Goal: Information Seeking & Learning: Learn about a topic

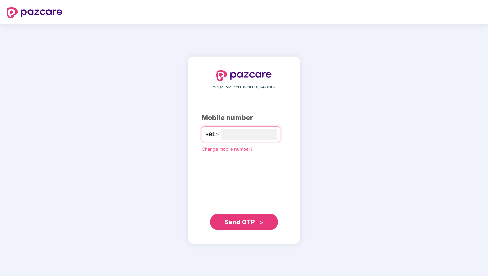
type input "**********"
click at [235, 226] on span "Send OTP" at bounding box center [244, 222] width 39 height 10
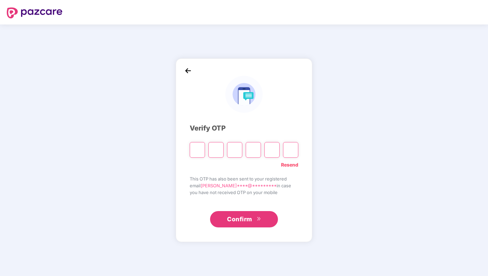
type input "*"
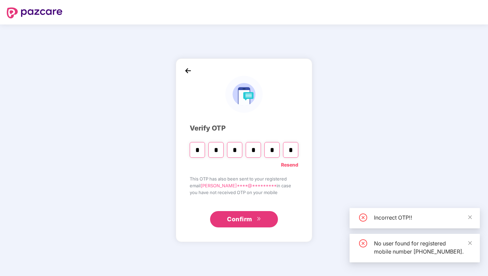
type input "*"
click at [473, 208] on div "Incorrect OTP!!" at bounding box center [415, 218] width 130 height 20
click at [186, 71] on img at bounding box center [188, 71] width 10 height 10
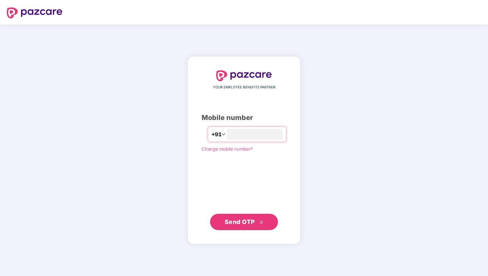
click at [241, 224] on span "Send OTP" at bounding box center [240, 221] width 30 height 7
type input "**********"
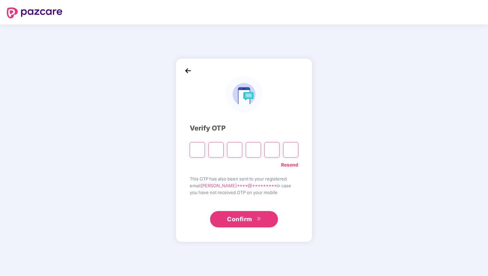
type input "*"
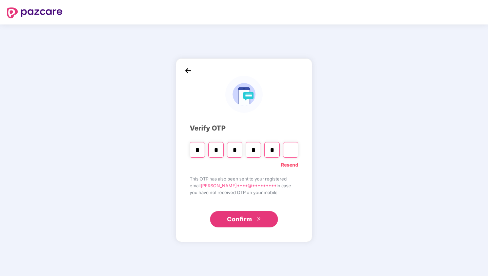
type input "*"
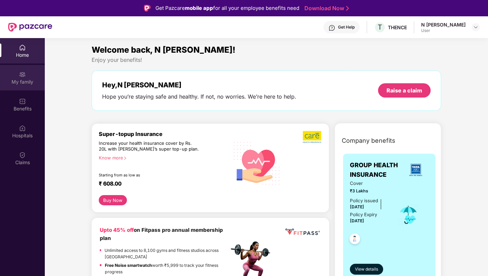
click at [25, 81] on div "My family" at bounding box center [22, 81] width 45 height 7
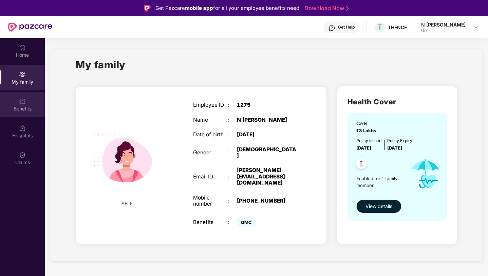
click at [23, 114] on div "Benefits" at bounding box center [22, 104] width 45 height 25
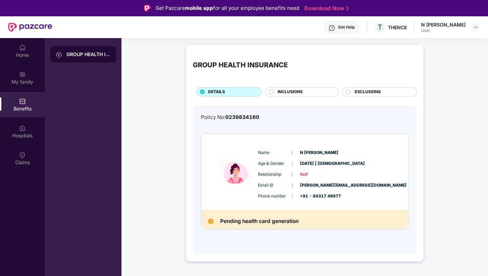
click at [288, 95] on div "INCLUSIONS" at bounding box center [304, 92] width 61 height 7
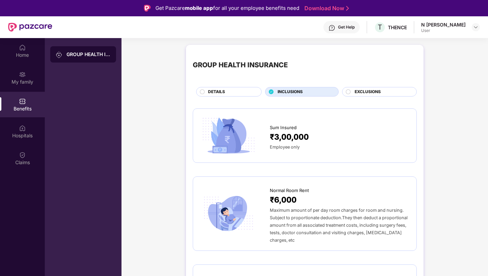
click at [385, 89] on div "EXCLUSIONS" at bounding box center [383, 92] width 62 height 7
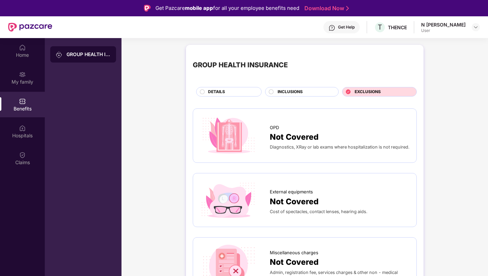
click at [269, 94] on div at bounding box center [271, 92] width 5 height 6
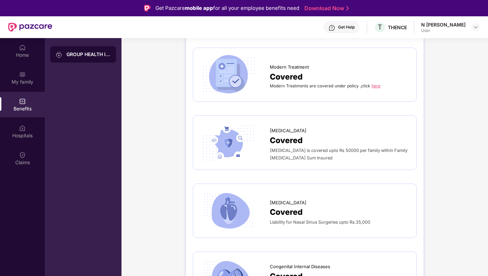
scroll to position [1015, 0]
